Goal: Transaction & Acquisition: Purchase product/service

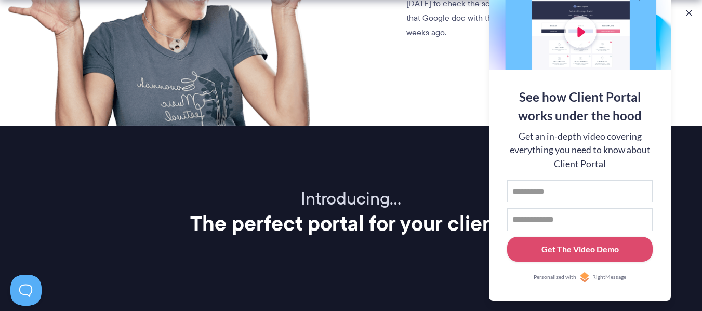
scroll to position [1204, 0]
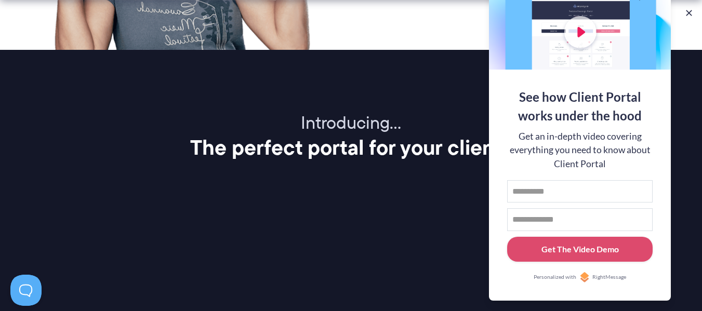
click at [691, 13] on button at bounding box center [689, 13] width 10 height 10
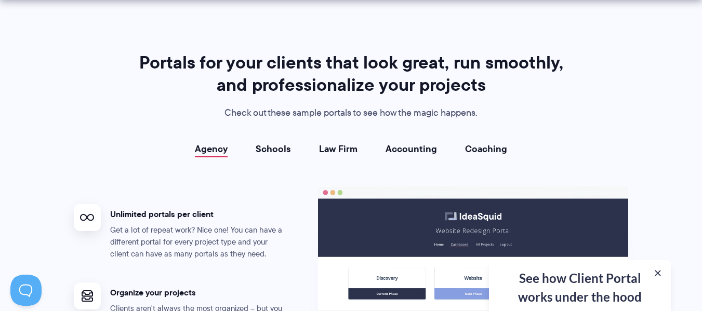
scroll to position [1880, 0]
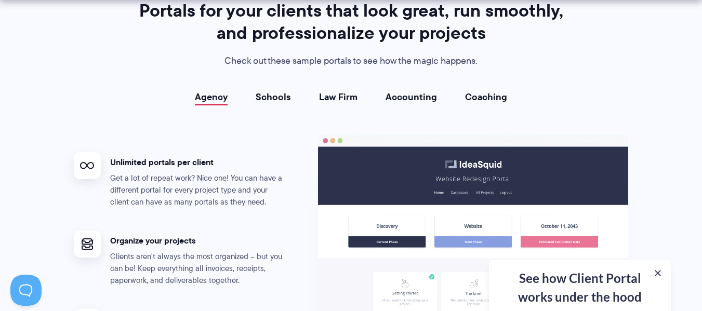
click at [288, 102] on link "Schools" at bounding box center [273, 97] width 35 height 10
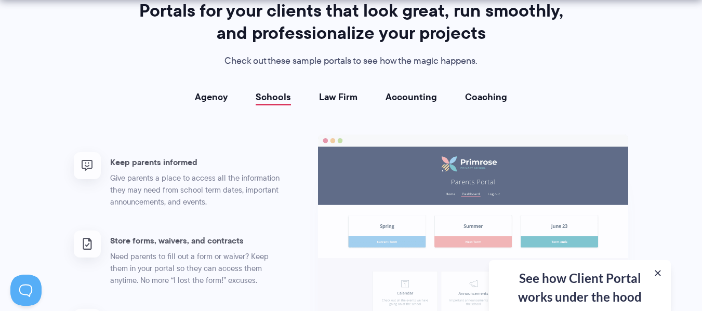
drag, startPoint x: 351, startPoint y: 98, endPoint x: 441, endPoint y: 103, distance: 90.6
click at [351, 98] on link "Law Firm" at bounding box center [338, 97] width 38 height 10
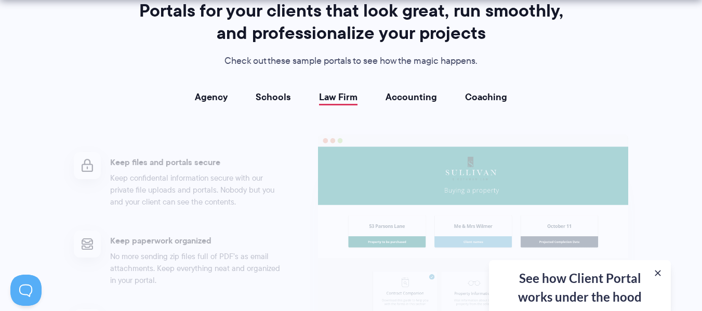
click at [442, 103] on div "Agency Schools Law Firm Accounting Coaching Agency Unlimited portals per client…" at bounding box center [351, 238] width 555 height 293
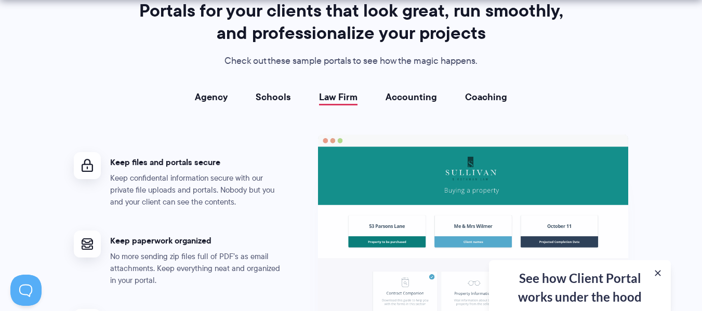
click at [487, 102] on link "Coaching" at bounding box center [486, 97] width 42 height 10
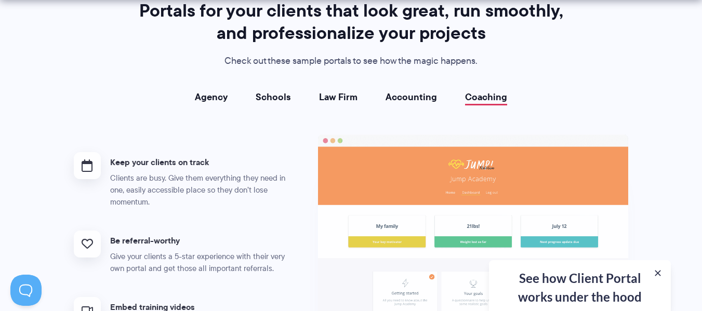
drag, startPoint x: 185, startPoint y: 91, endPoint x: 224, endPoint y: 97, distance: 39.4
click at [192, 93] on div "Portals for your clients that look great, run smoothly, and professionalize you…" at bounding box center [351, 192] width 581 height 386
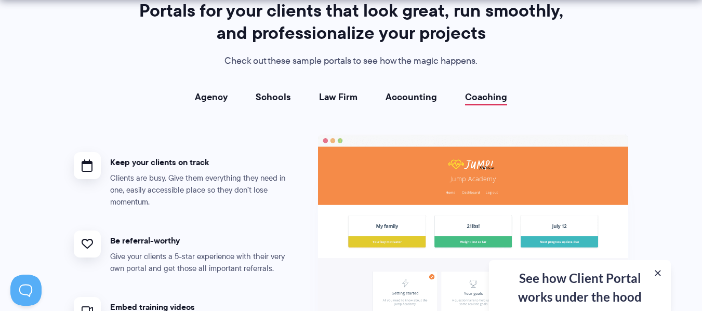
click at [224, 97] on link "Agency" at bounding box center [211, 97] width 33 height 10
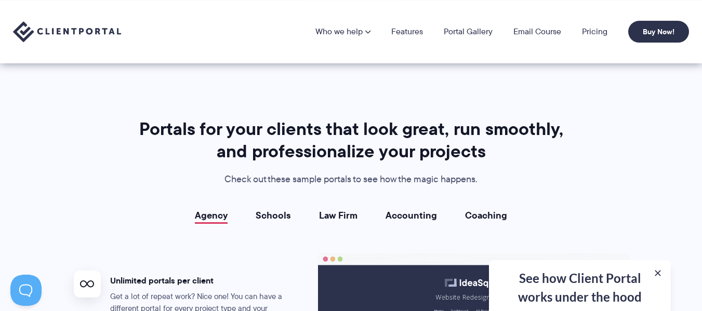
scroll to position [1760, 0]
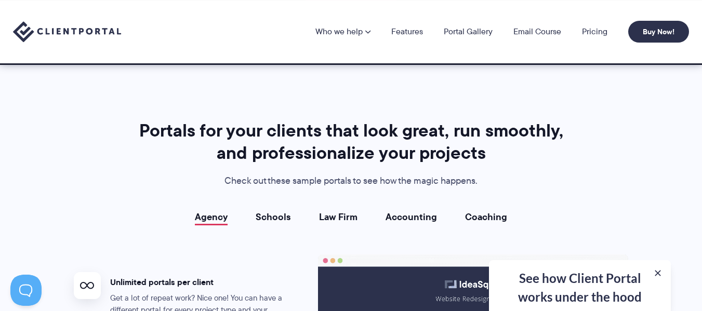
click at [262, 216] on link "Schools" at bounding box center [273, 217] width 35 height 10
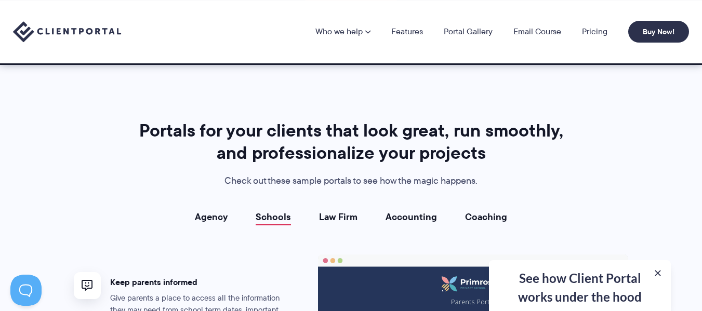
scroll to position [1552, 0]
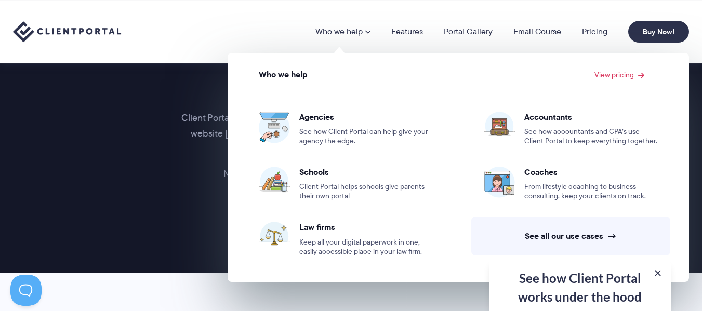
click at [588, 39] on nav "Who we help Who we help View pricing Agencies See how Client Portal can help gi…" at bounding box center [502, 32] width 374 height 22
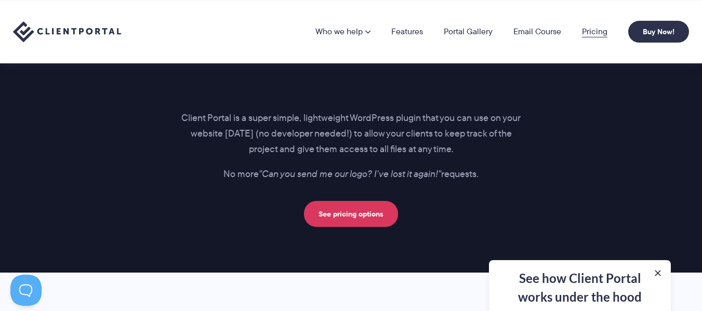
click at [588, 35] on link "Pricing" at bounding box center [594, 32] width 25 height 8
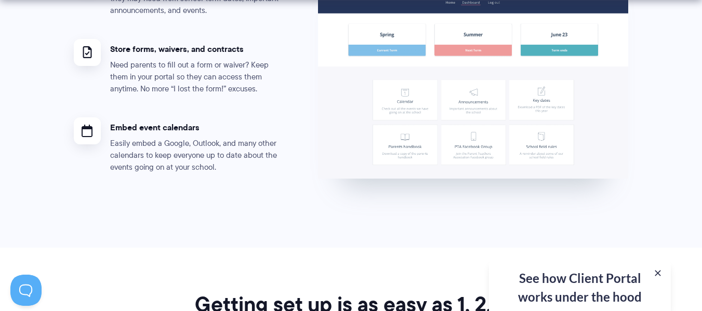
scroll to position [2306, 0]
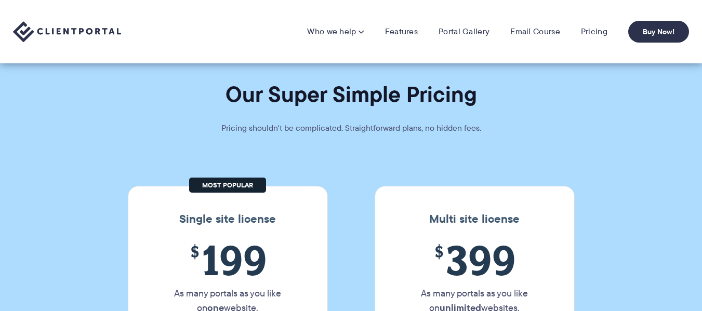
click at [271, 236] on span "$ 199" at bounding box center [228, 259] width 142 height 47
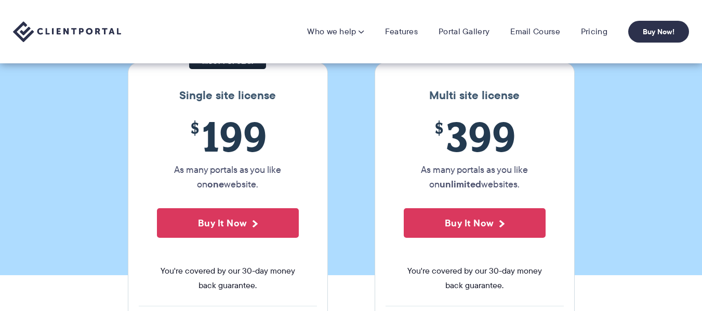
drag, startPoint x: 161, startPoint y: 164, endPoint x: 189, endPoint y: 170, distance: 28.9
click at [163, 165] on p "As many portals as you like on one website." at bounding box center [228, 177] width 142 height 29
drag, startPoint x: 208, startPoint y: 188, endPoint x: 284, endPoint y: 196, distance: 76.3
click at [274, 195] on div "$ 199 As many portals as you like on one website. Buy It Now You're covered by …" at bounding box center [228, 209] width 178 height 193
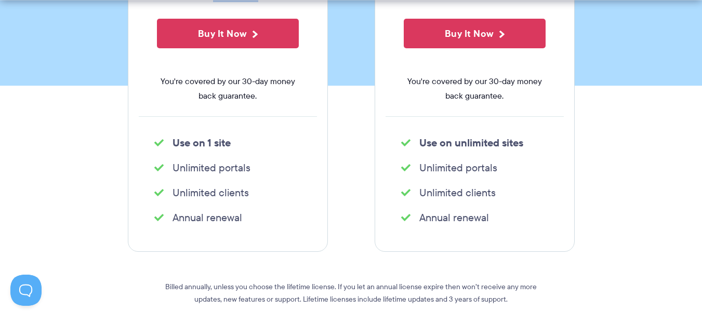
scroll to position [331, 0]
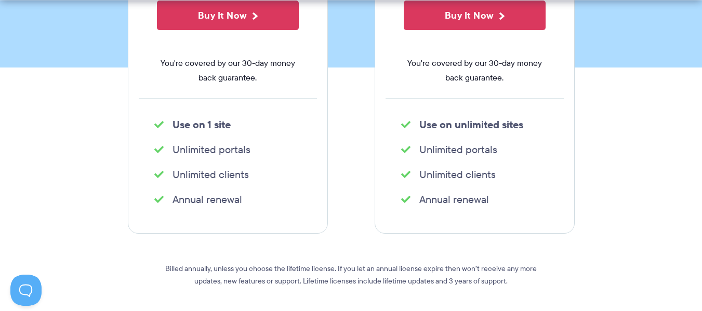
drag, startPoint x: 428, startPoint y: 150, endPoint x: 503, endPoint y: 152, distance: 75.4
click at [503, 152] on li "Unlimited portals" at bounding box center [474, 149] width 147 height 15
click at [427, 180] on li "Unlimited clients" at bounding box center [474, 174] width 147 height 15
drag, startPoint x: 422, startPoint y: 175, endPoint x: 462, endPoint y: 199, distance: 47.1
click at [489, 186] on div "Multi site license $ 399 As many portals as you like on unlimited websites. Buy…" at bounding box center [475, 44] width 200 height 379
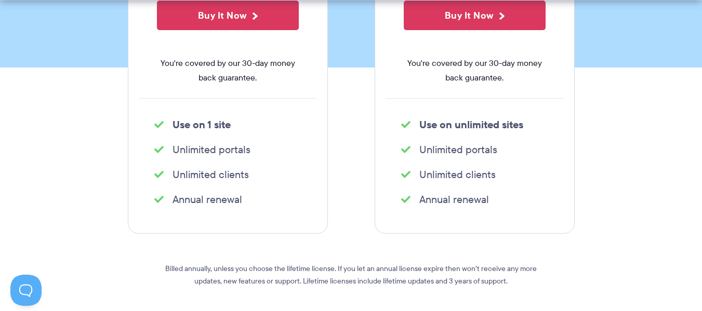
click at [428, 202] on li "Annual renewal" at bounding box center [474, 199] width 147 height 15
drag, startPoint x: 428, startPoint y: 201, endPoint x: 365, endPoint y: 216, distance: 64.8
click at [508, 211] on div "Multi site license $ 399 As many portals as you like on unlimited websites. Buy…" at bounding box center [475, 44] width 200 height 379
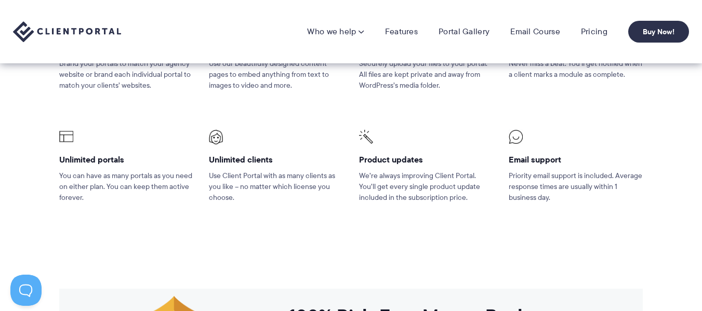
scroll to position [747, 0]
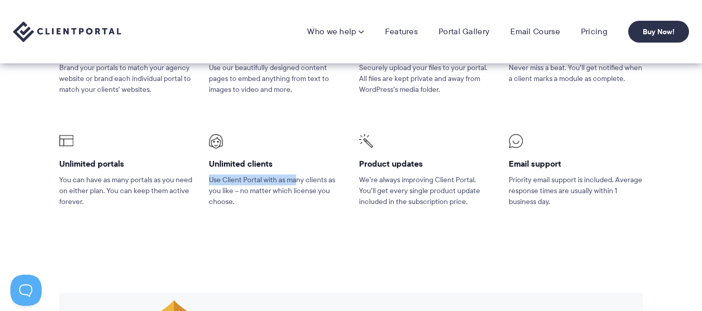
drag, startPoint x: 207, startPoint y: 170, endPoint x: 306, endPoint y: 174, distance: 98.3
click at [302, 174] on li "Unlimited clients Use Client Portal with as many clients as you like – no matte…" at bounding box center [276, 177] width 150 height 112
drag, startPoint x: 370, startPoint y: 167, endPoint x: 449, endPoint y: 171, distance: 79.1
click at [446, 170] on li "Product updates We’re always improving Client Portal. You’ll get every single p…" at bounding box center [426, 177] width 150 height 112
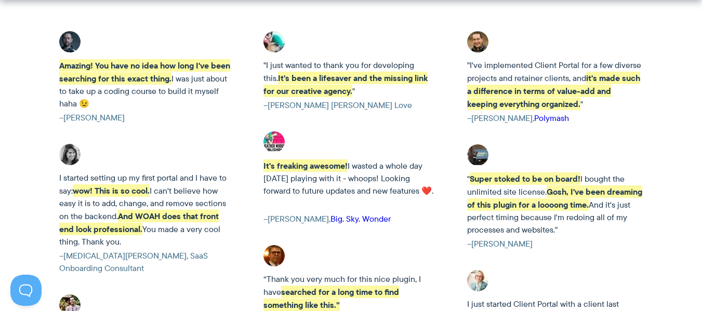
scroll to position [1734, 0]
